Goal: Navigation & Orientation: Find specific page/section

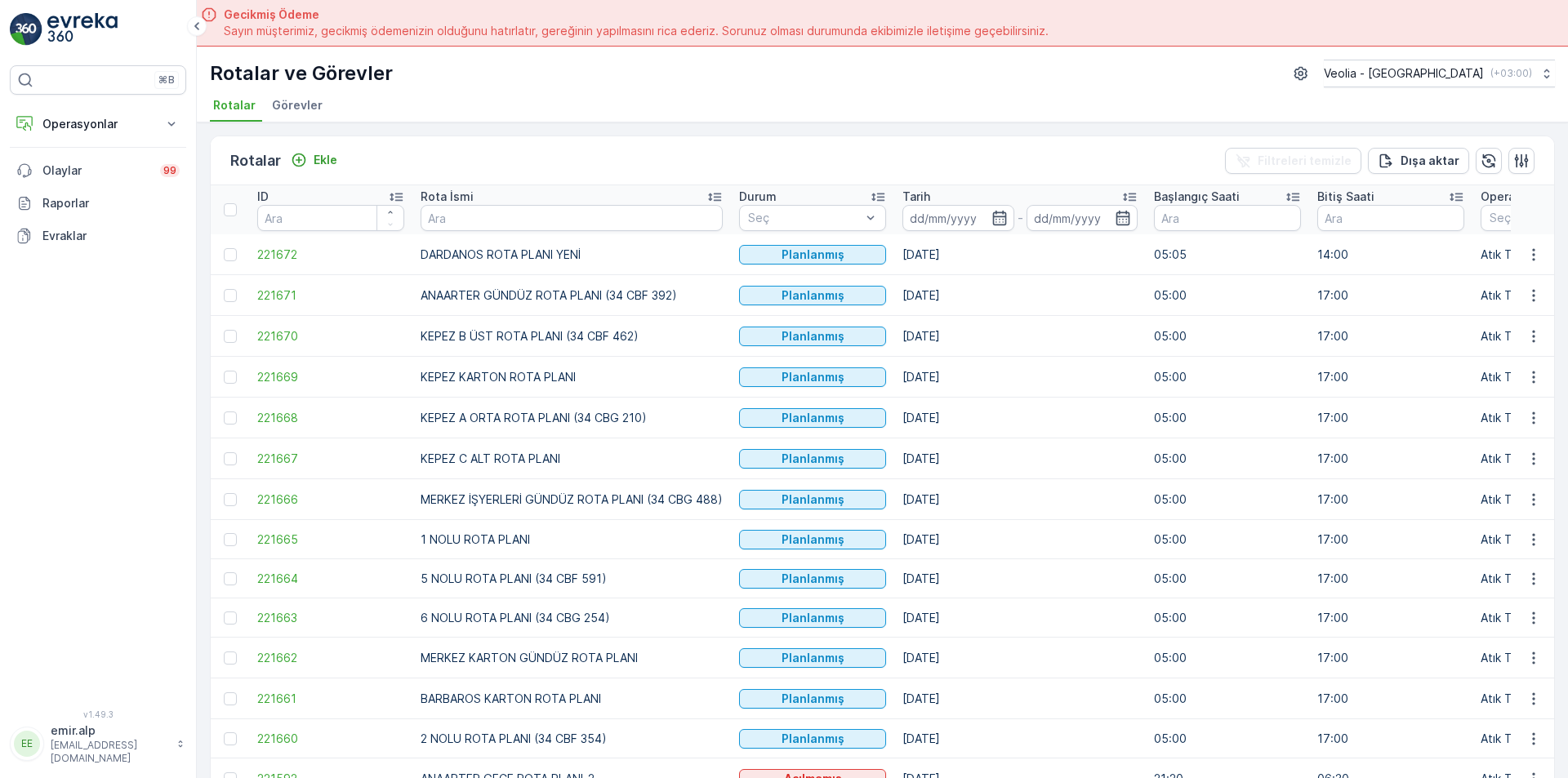
scroll to position [245, 0]
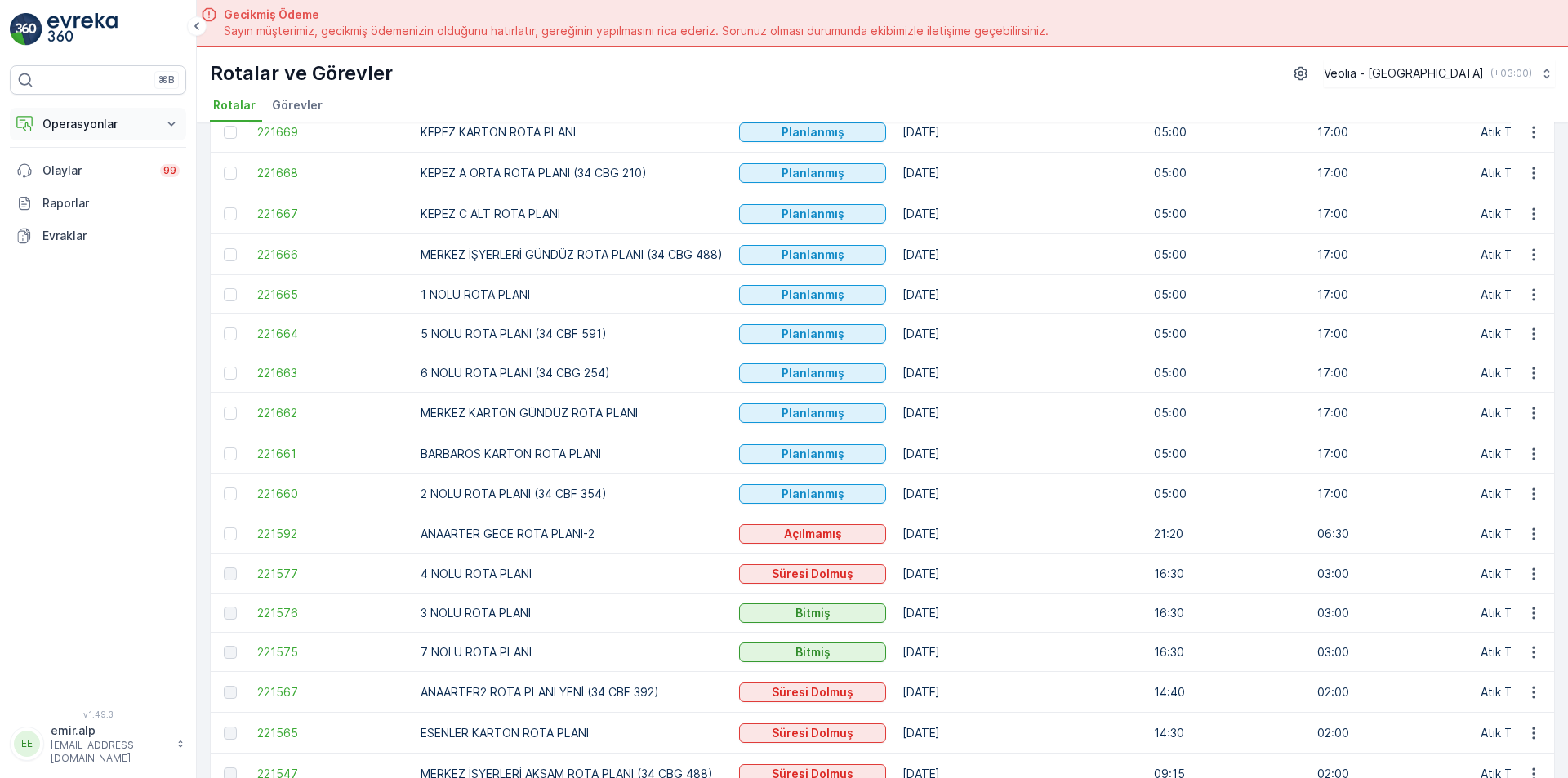
click at [120, 128] on p "Operasyonlar" at bounding box center [98, 124] width 111 height 16
click at [88, 247] on link "Ayarlar" at bounding box center [110, 244] width 151 height 23
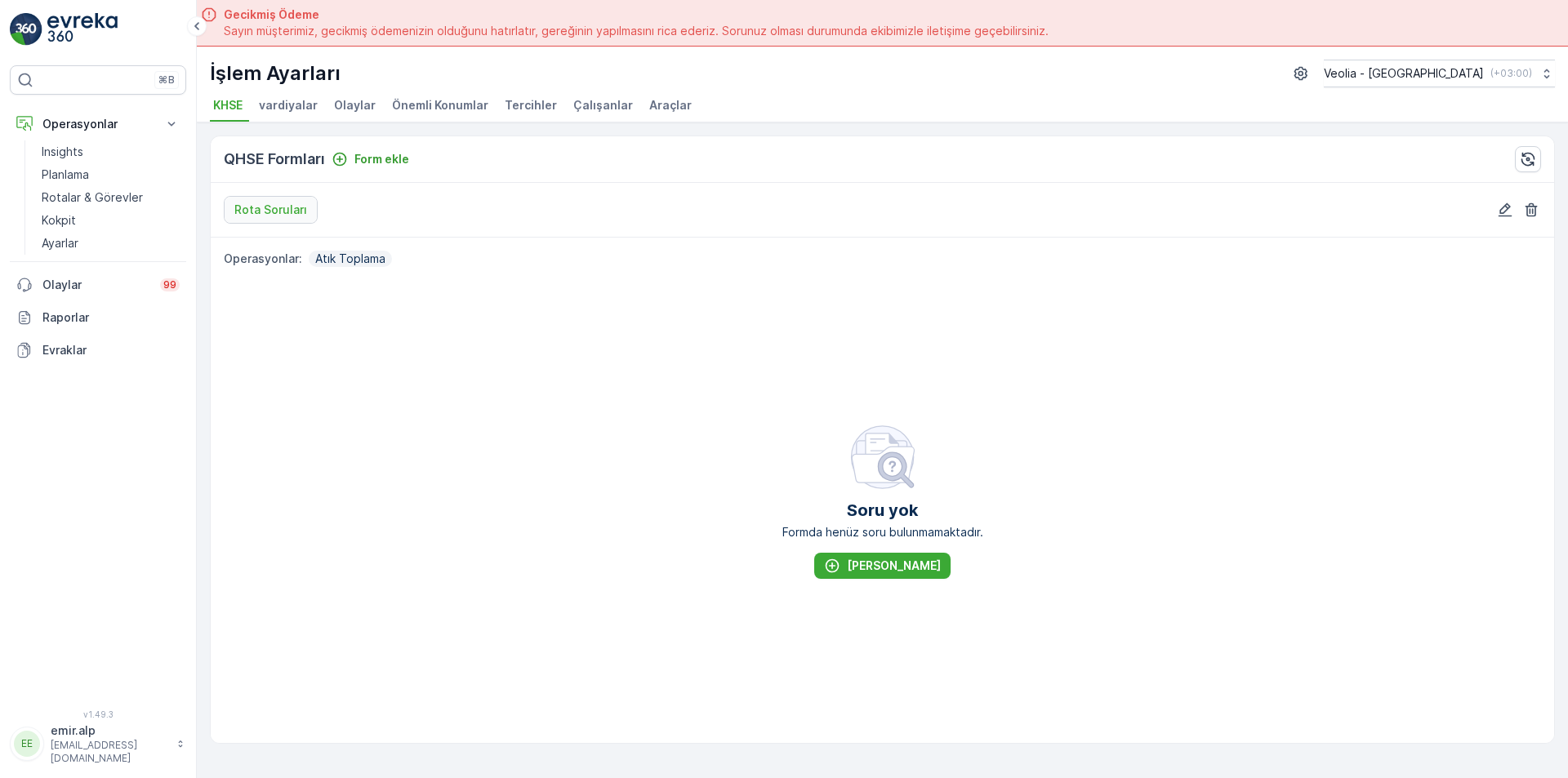
click at [599, 96] on li "Çalışanlar" at bounding box center [605, 107] width 70 height 28
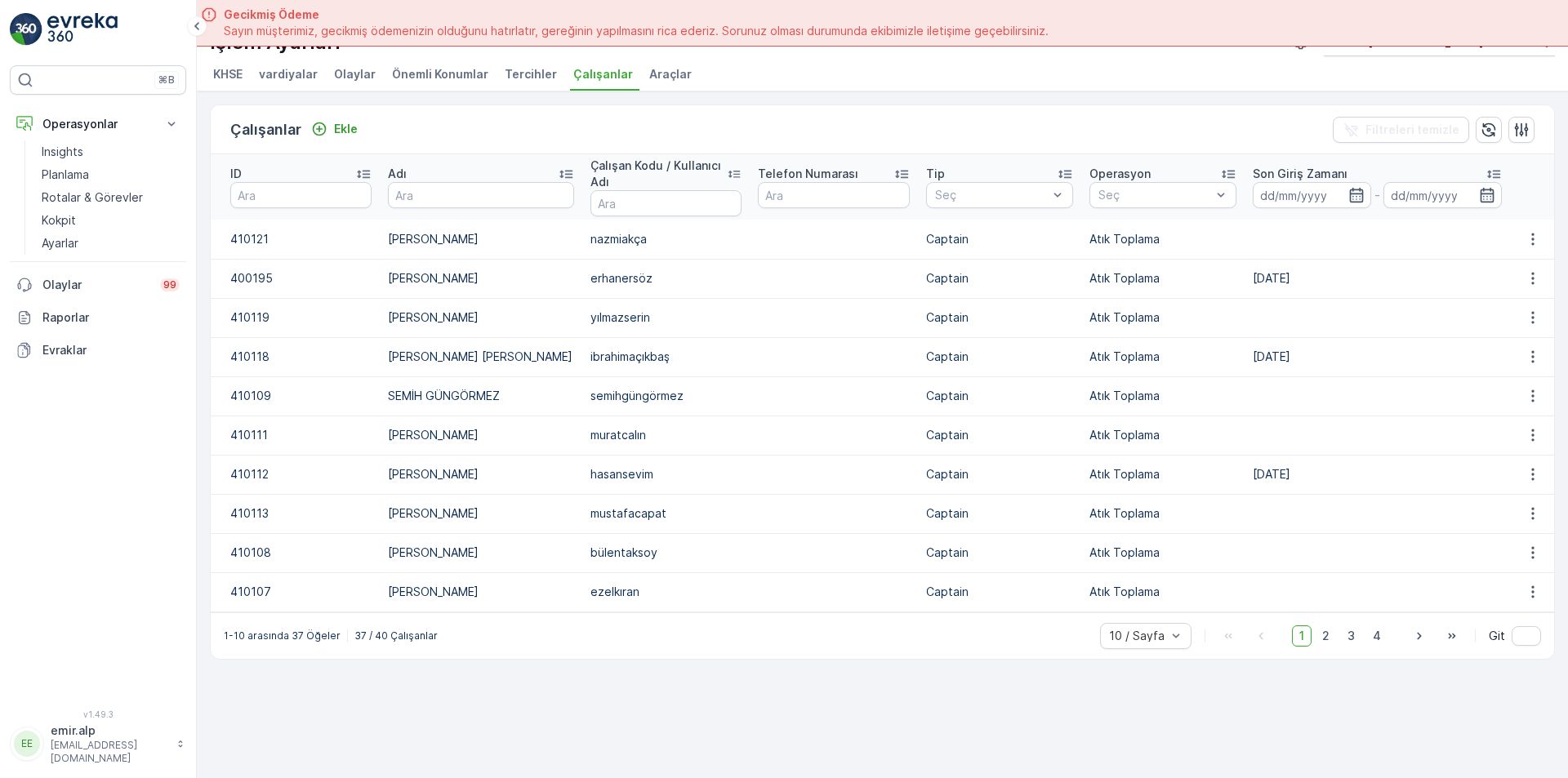
scroll to position [46, 0]
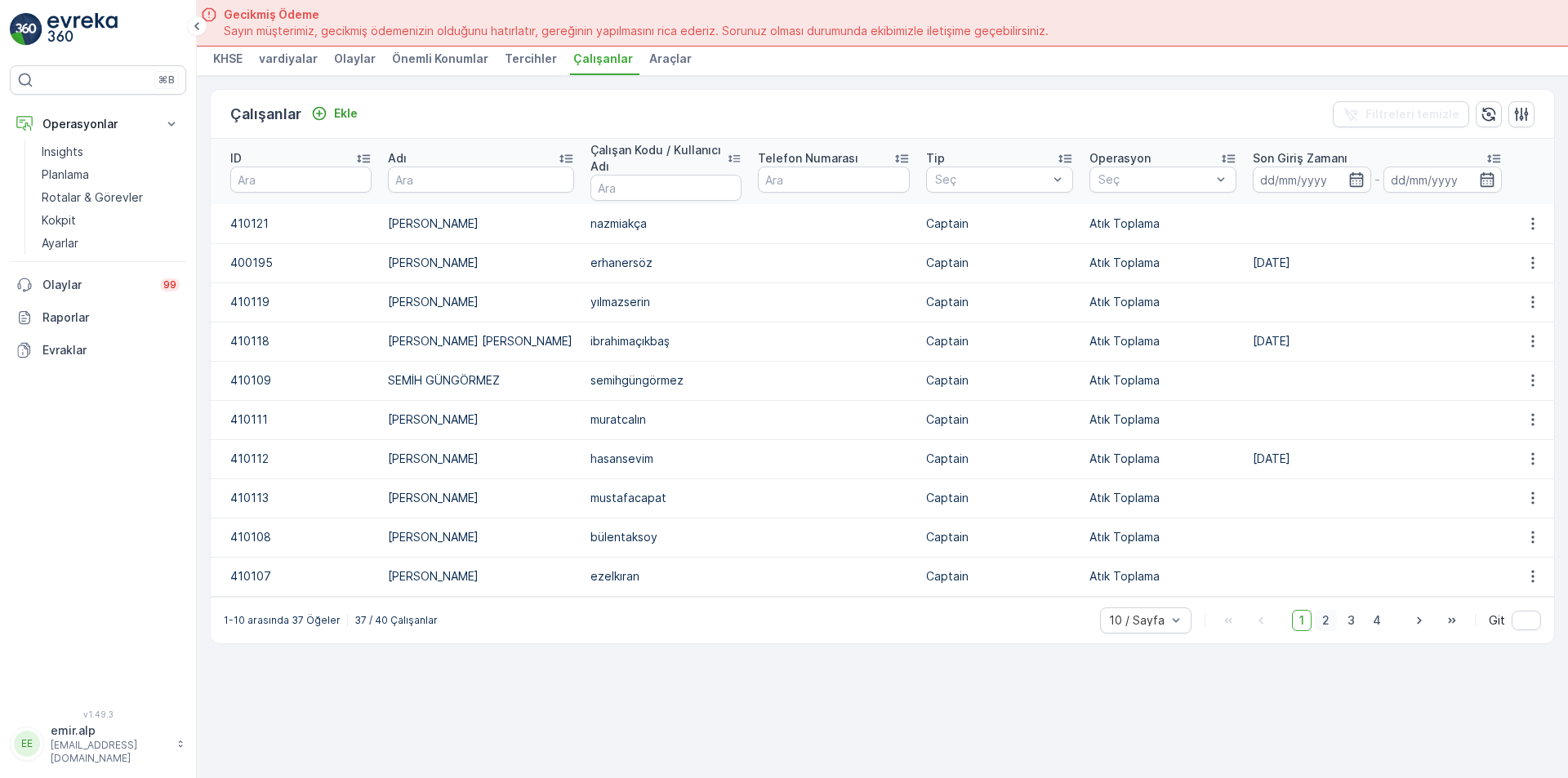
click at [1326, 622] on span "2" at bounding box center [1325, 621] width 22 height 21
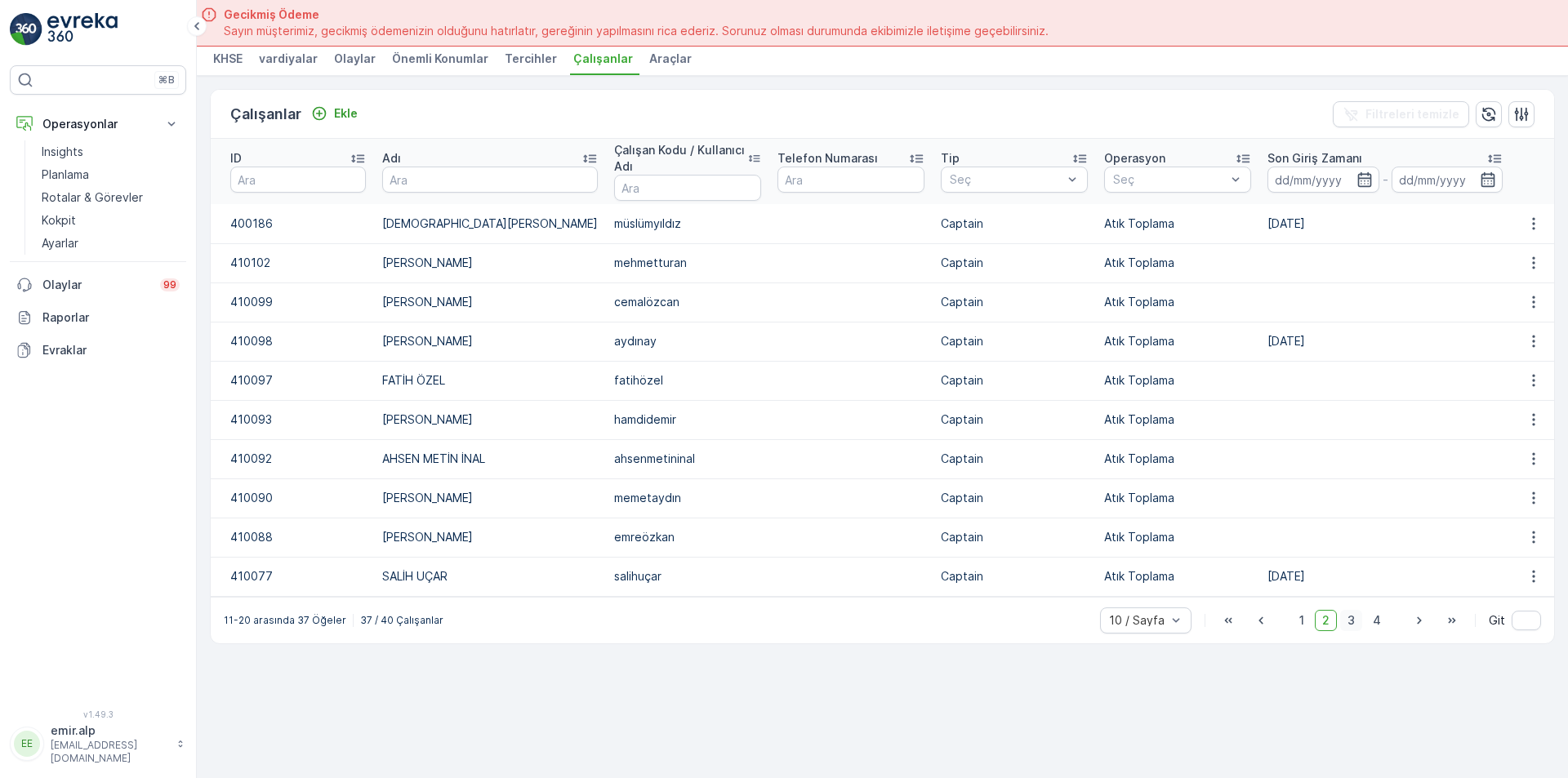
click at [1357, 615] on span "3" at bounding box center [1351, 621] width 22 height 21
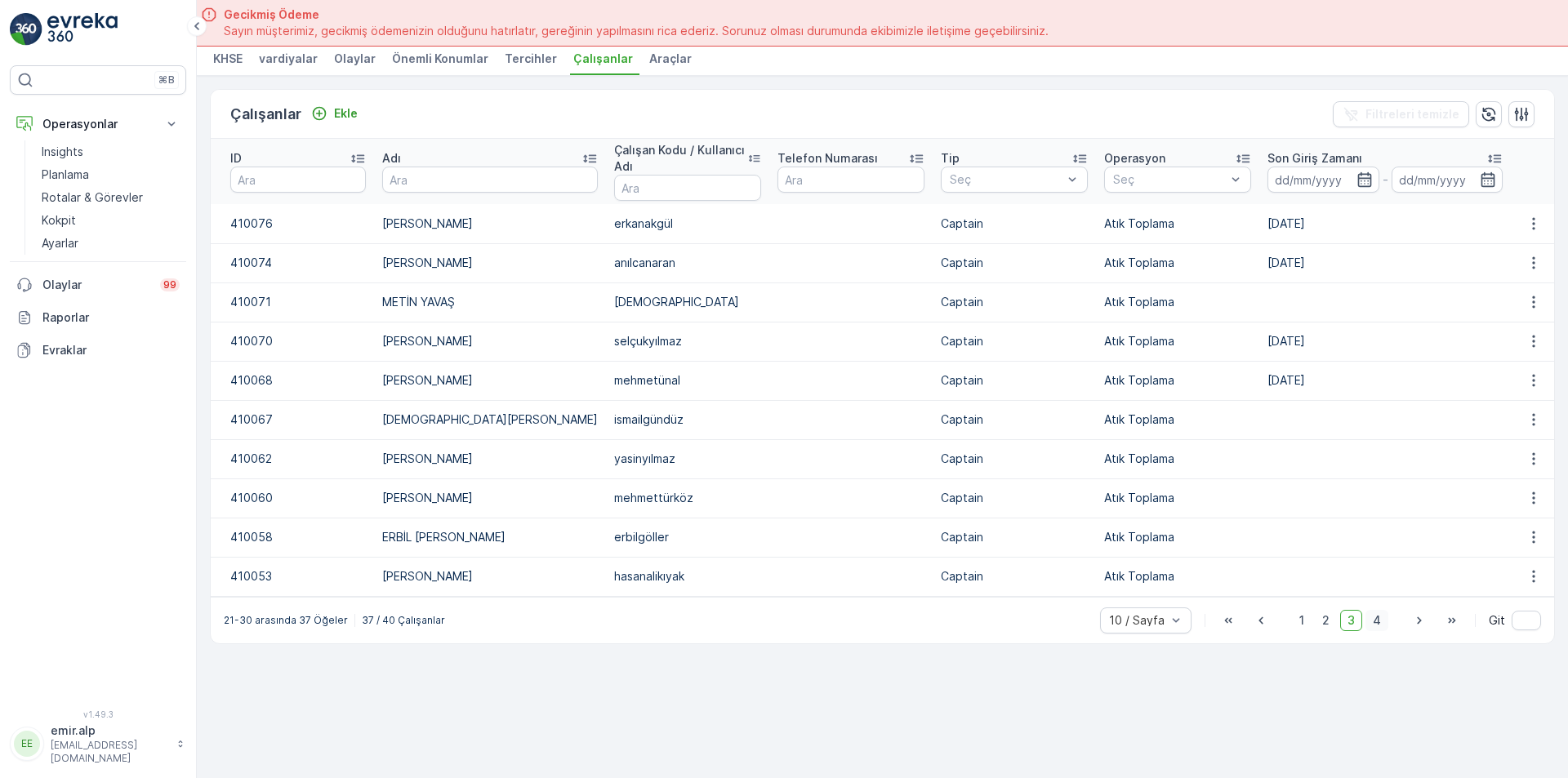
click at [1370, 618] on span "4" at bounding box center [1377, 621] width 23 height 21
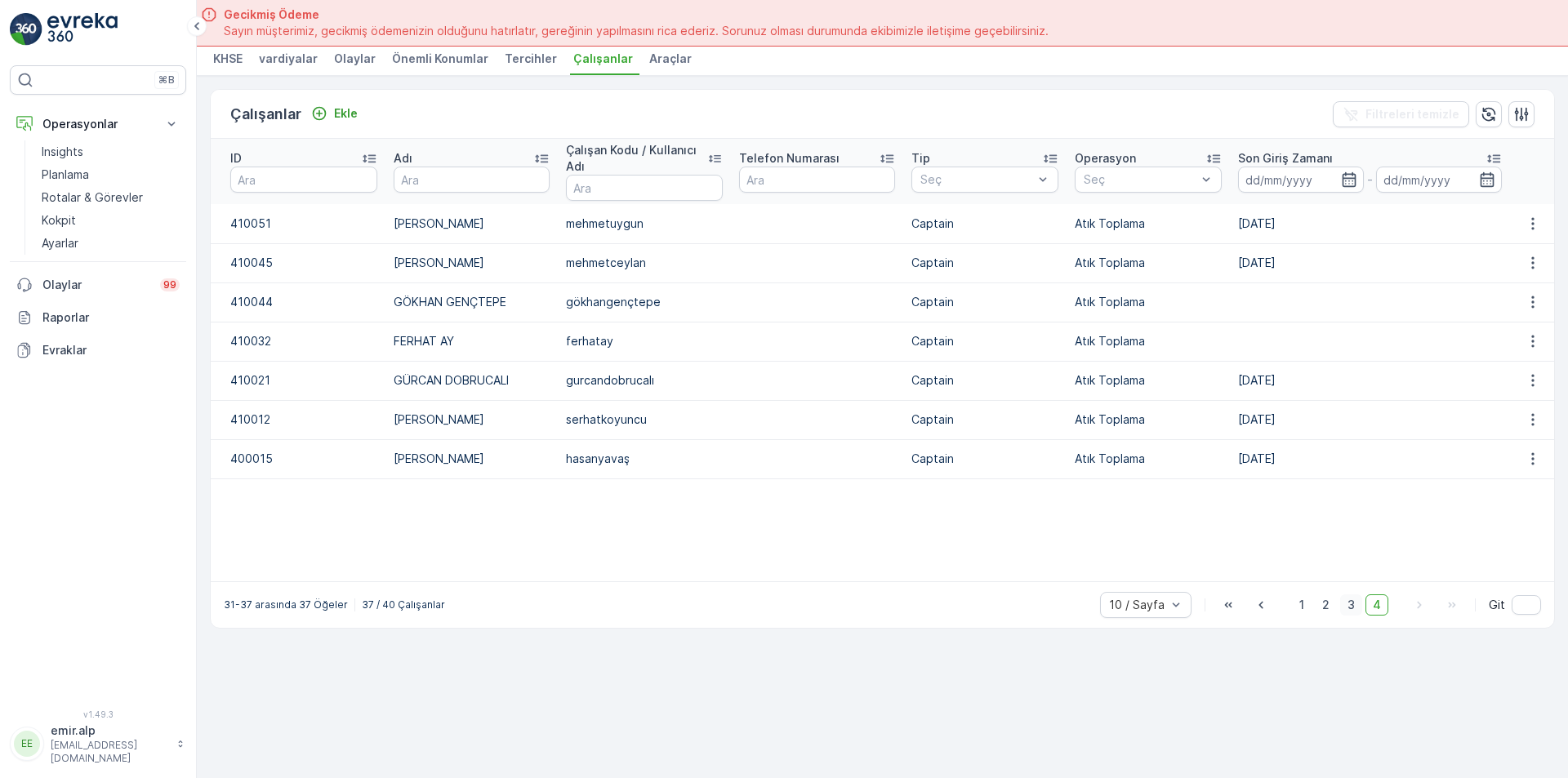
click at [1354, 599] on span "3" at bounding box center [1351, 605] width 22 height 21
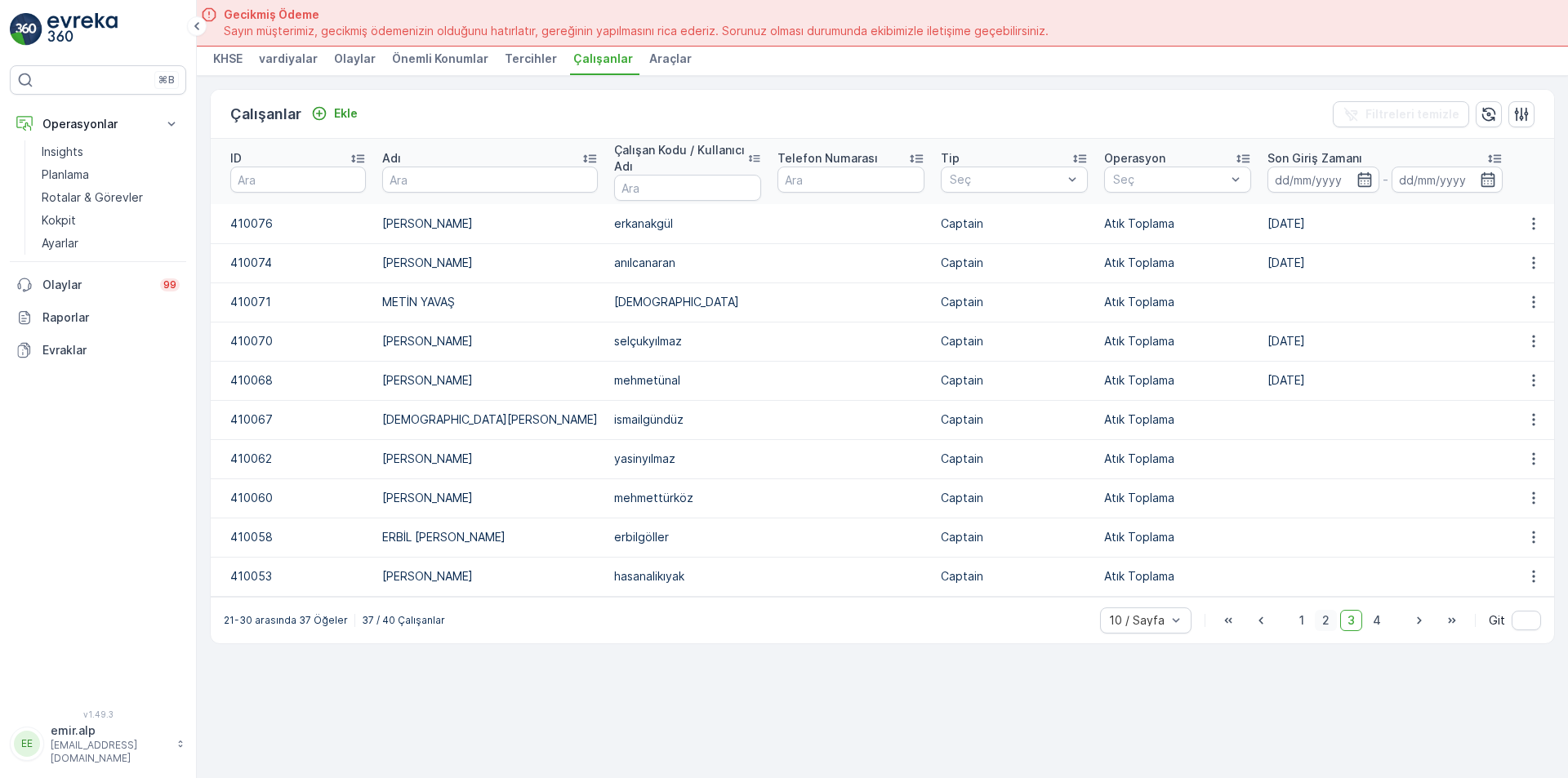
click at [1321, 621] on span "2" at bounding box center [1325, 621] width 22 height 21
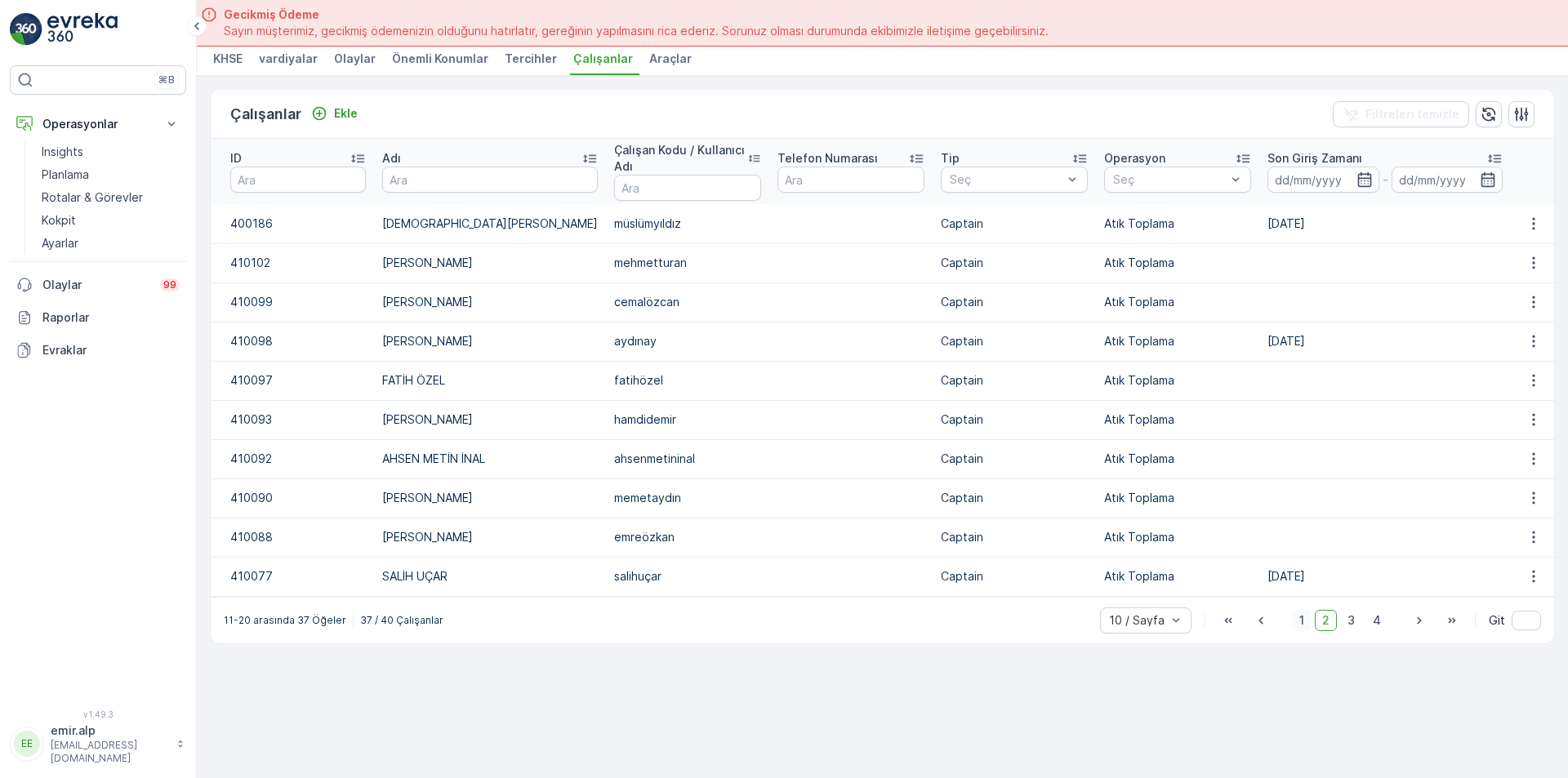
click at [1308, 621] on span "1" at bounding box center [1302, 621] width 20 height 21
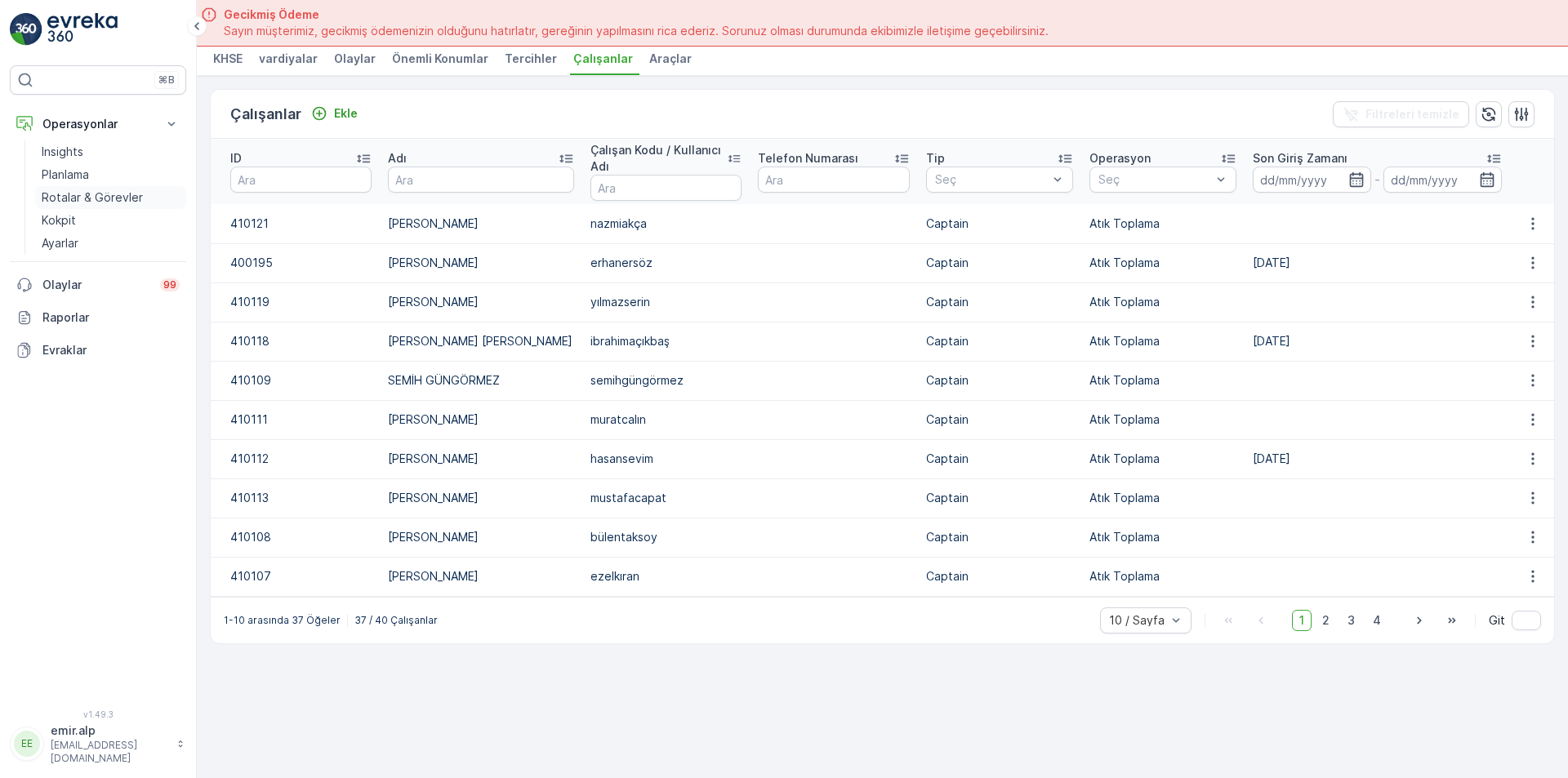
click at [97, 204] on p "Rotalar & Görevler" at bounding box center [92, 197] width 101 height 16
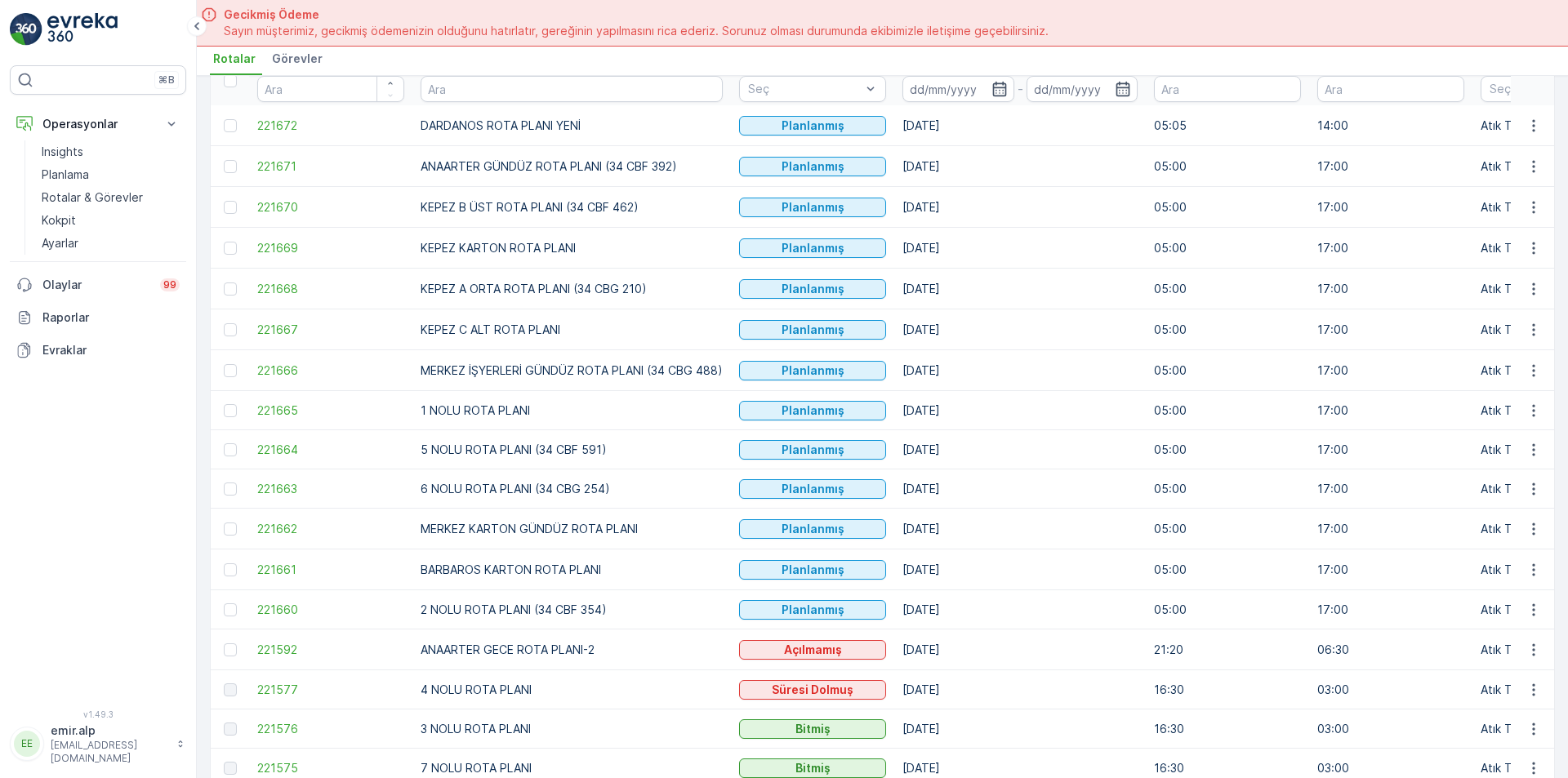
scroll to position [81, 0]
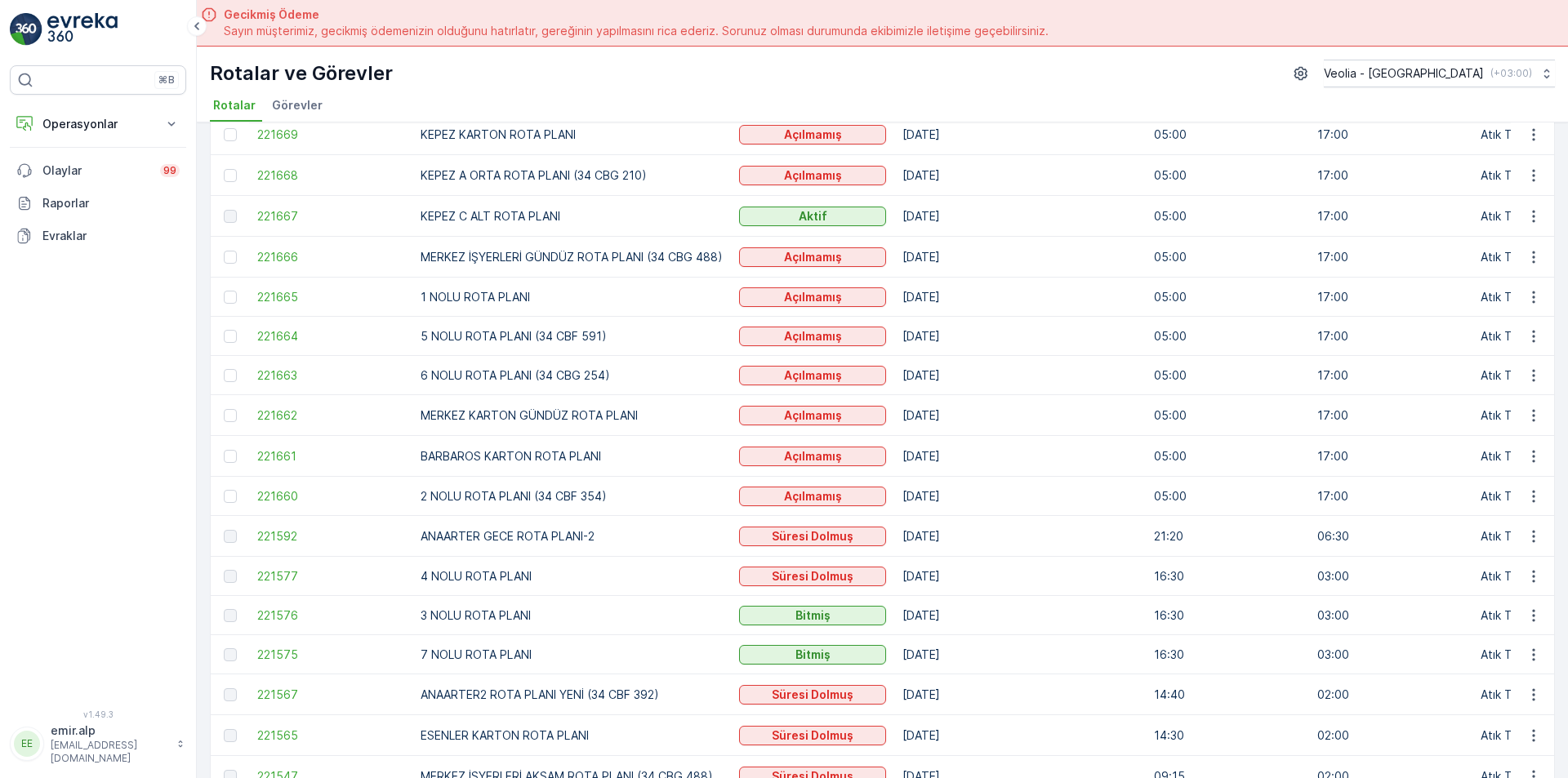
scroll to position [245, 0]
